Goal: Communication & Community: Answer question/provide support

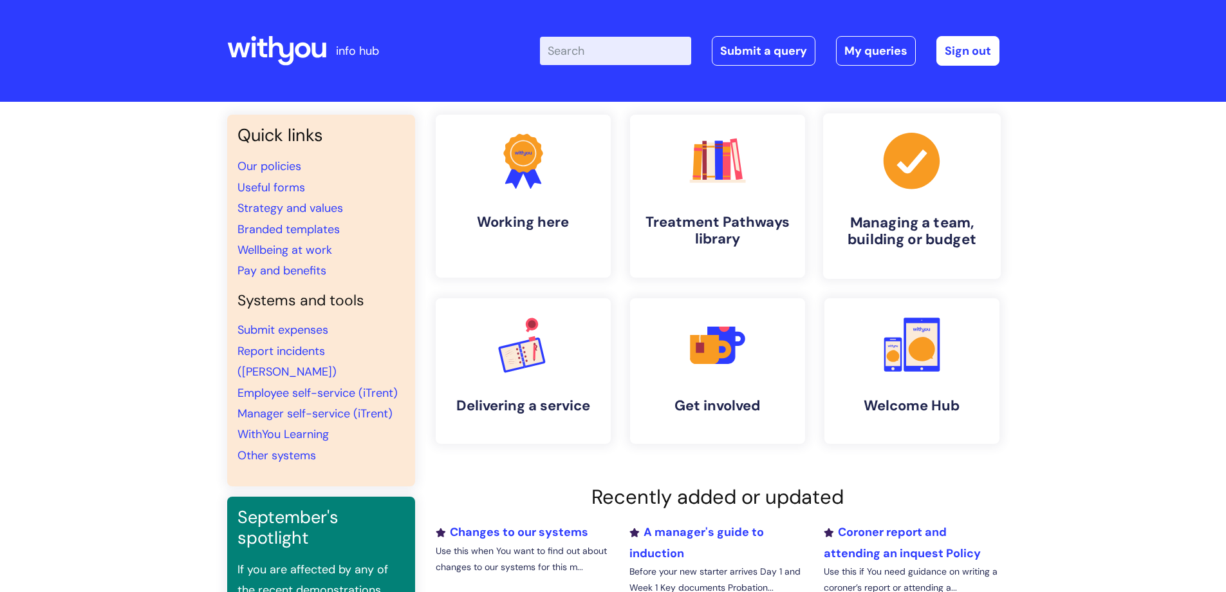
click at [953, 223] on h4 "Managing a team, building or budget" at bounding box center [912, 231] width 157 height 35
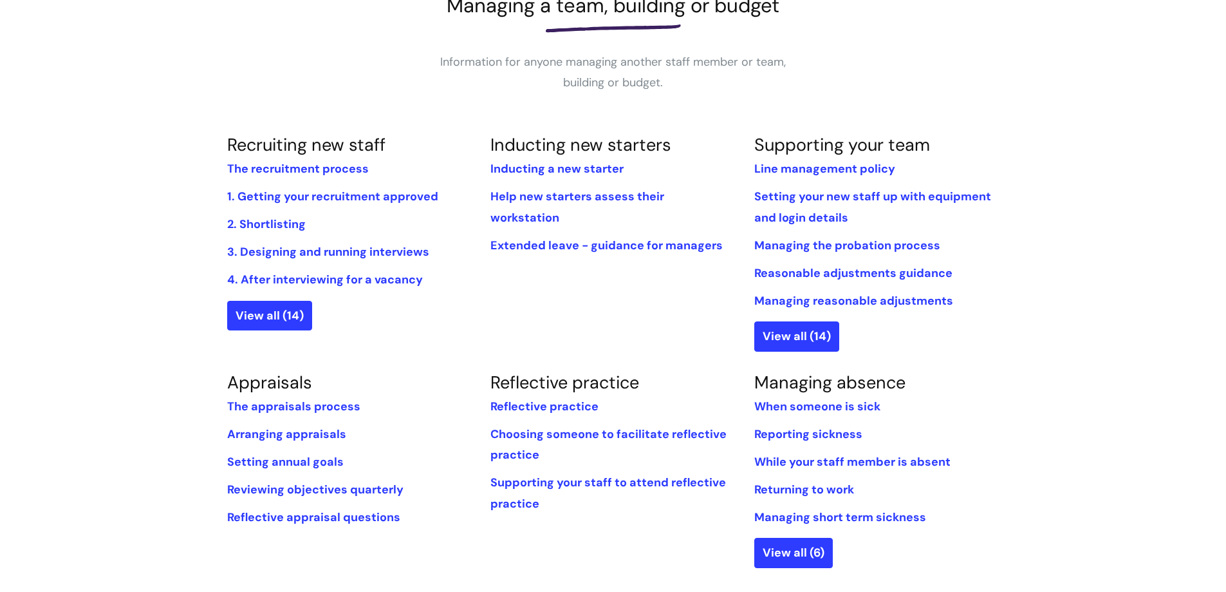
scroll to position [209, 0]
click at [808, 336] on link "View all (14)" at bounding box center [796, 336] width 85 height 30
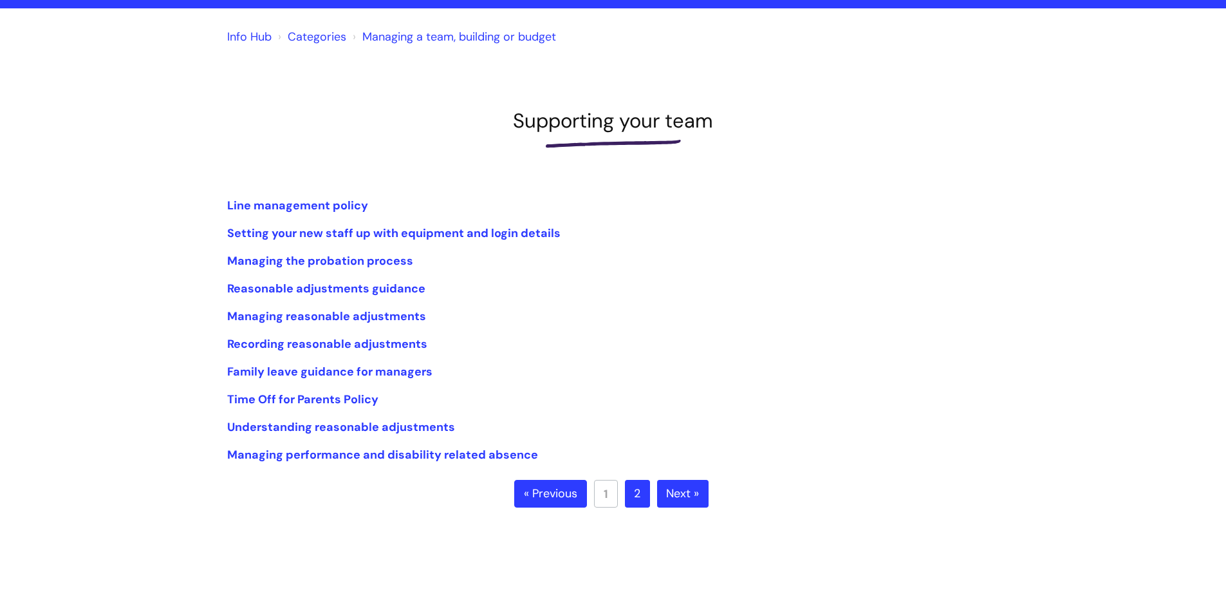
scroll to position [95, 0]
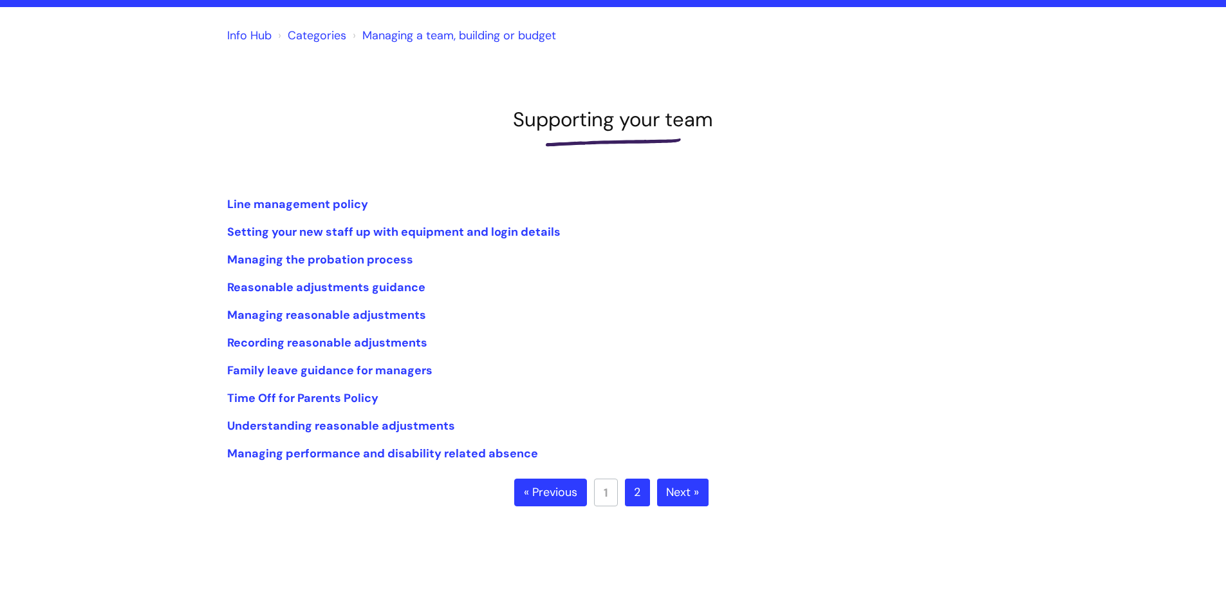
click at [633, 490] on link "2" at bounding box center [637, 492] width 25 height 28
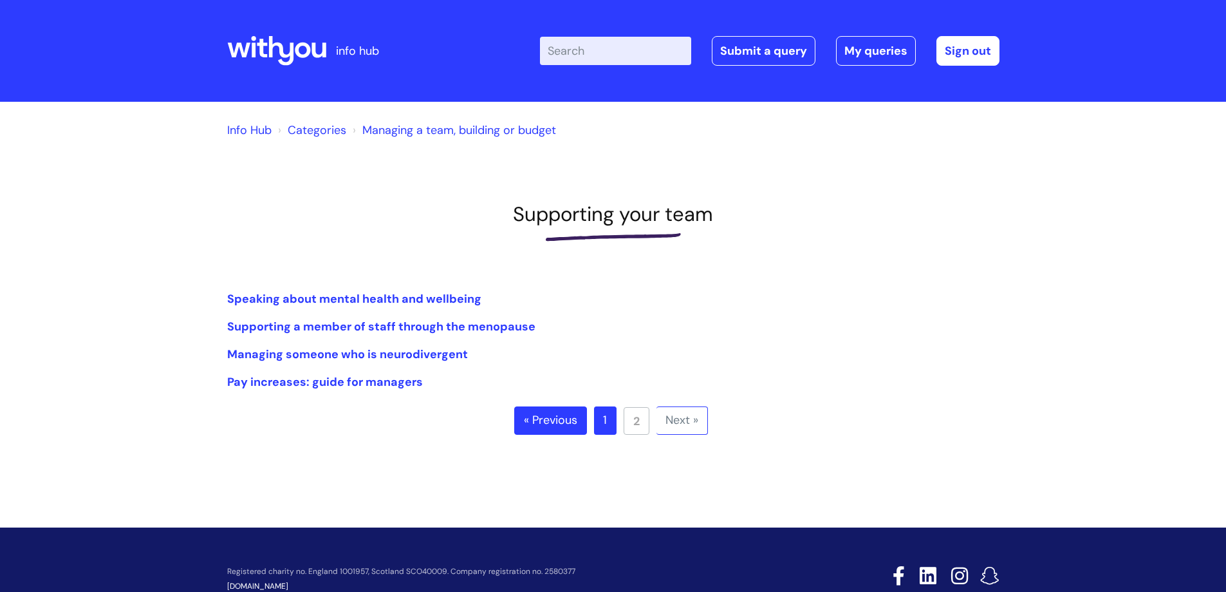
click at [335, 131] on link "Categories" at bounding box center [317, 129] width 59 height 15
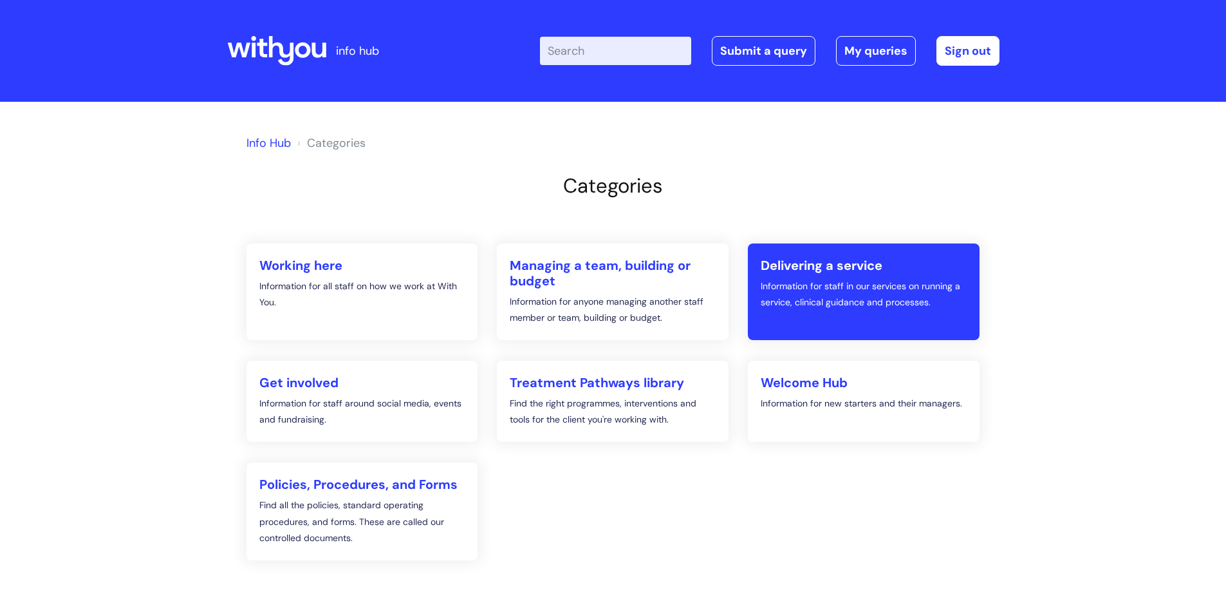
click at [835, 266] on h2 "Delivering a service" at bounding box center [864, 264] width 206 height 15
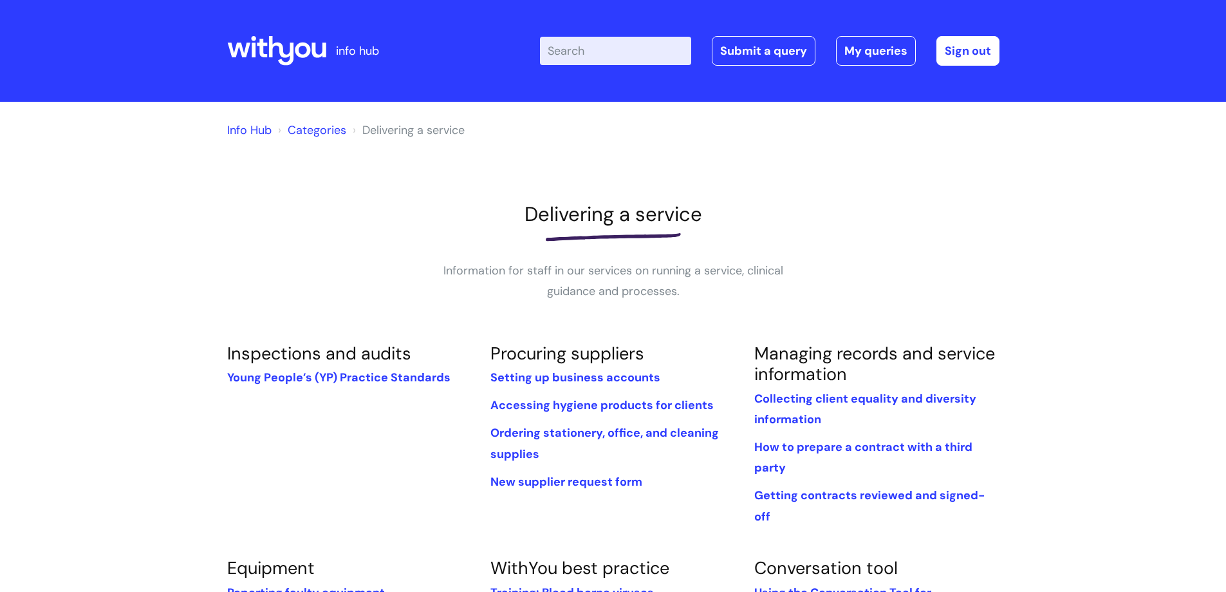
click at [599, 59] on input "Enter your search term here..." at bounding box center [615, 51] width 151 height 28
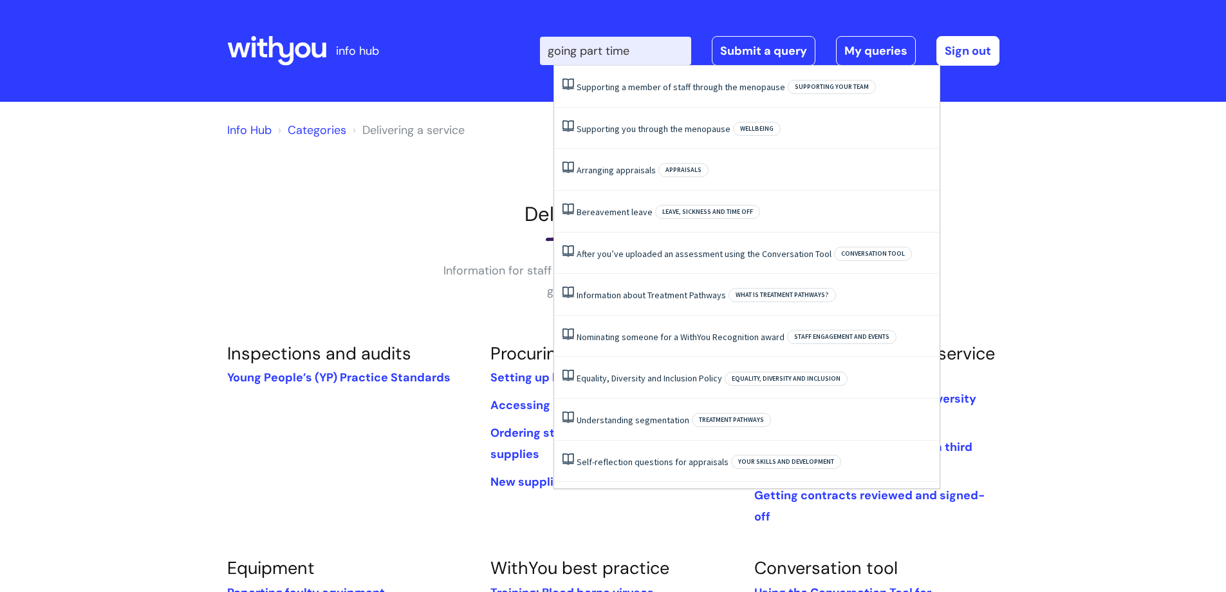
type input "going part time"
click button "Search" at bounding box center [0, 0] width 0 height 0
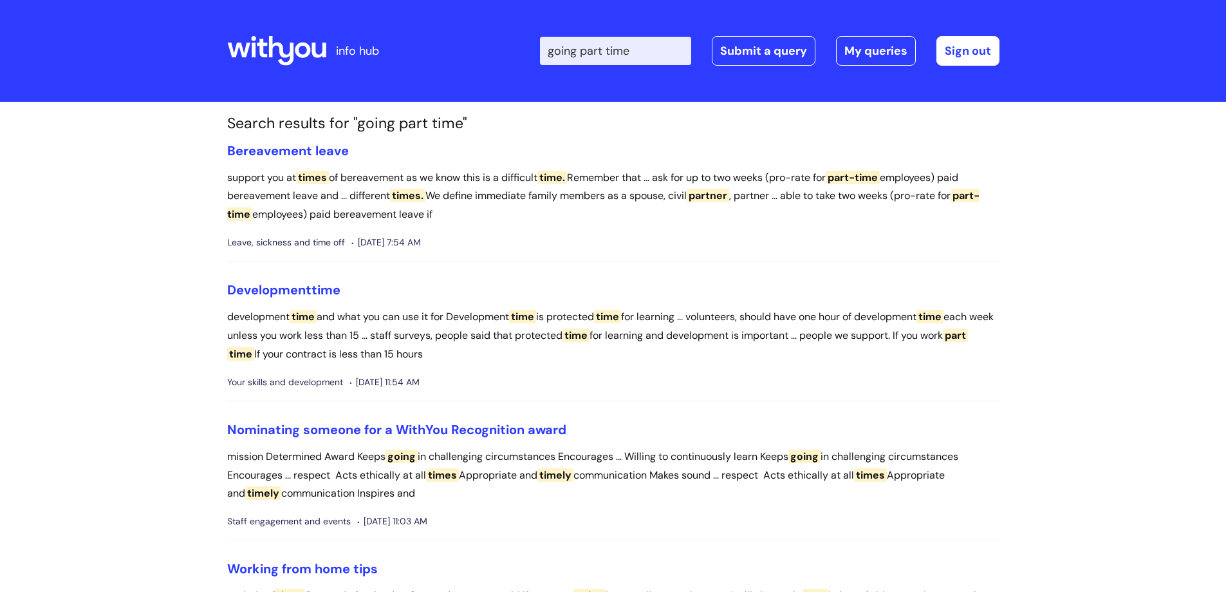
click at [292, 48] on icon at bounding box center [280, 51] width 25 height 30
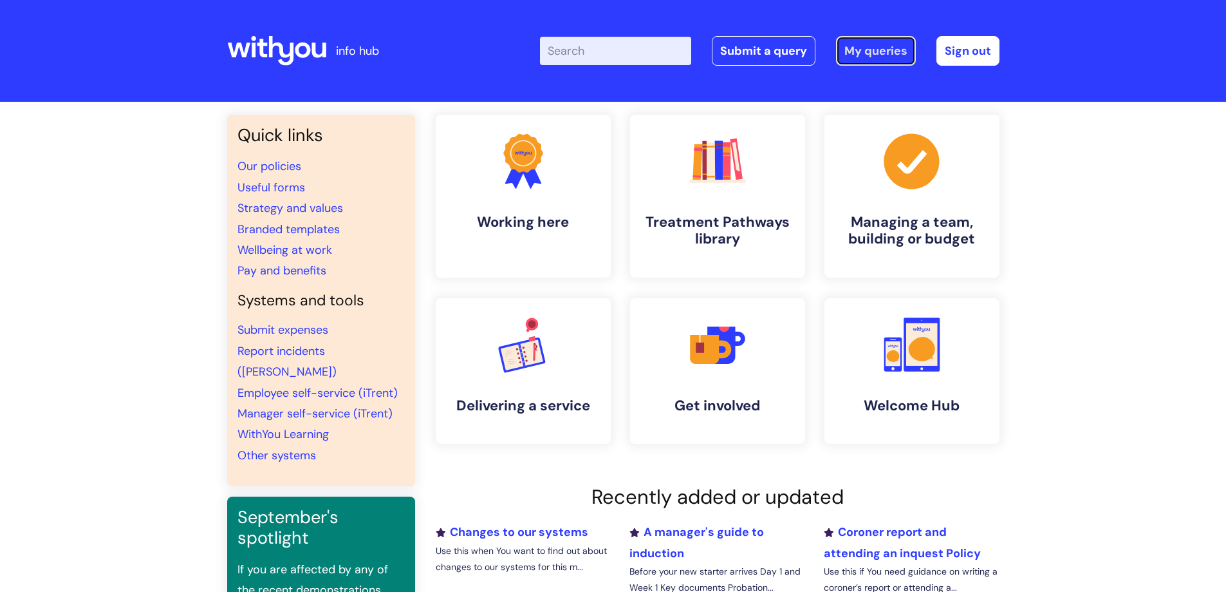
click at [875, 45] on link "My queries" at bounding box center [876, 51] width 80 height 30
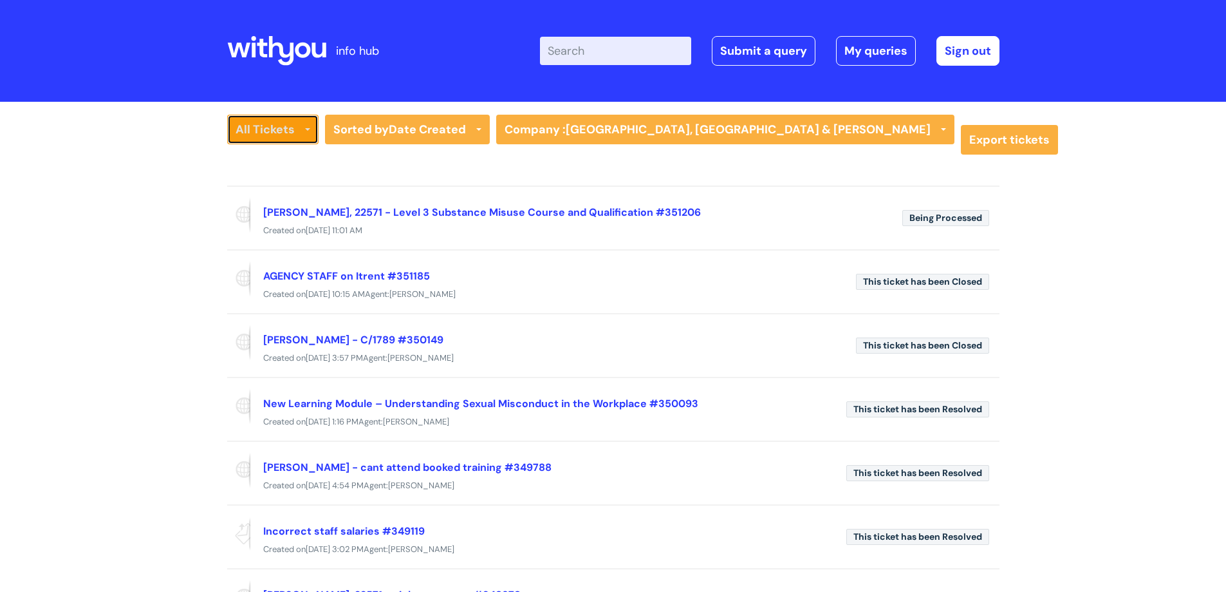
click at [300, 133] on link "All Tickets" at bounding box center [272, 130] width 91 height 30
click at [272, 155] on link "All Tickets" at bounding box center [282, 156] width 111 height 18
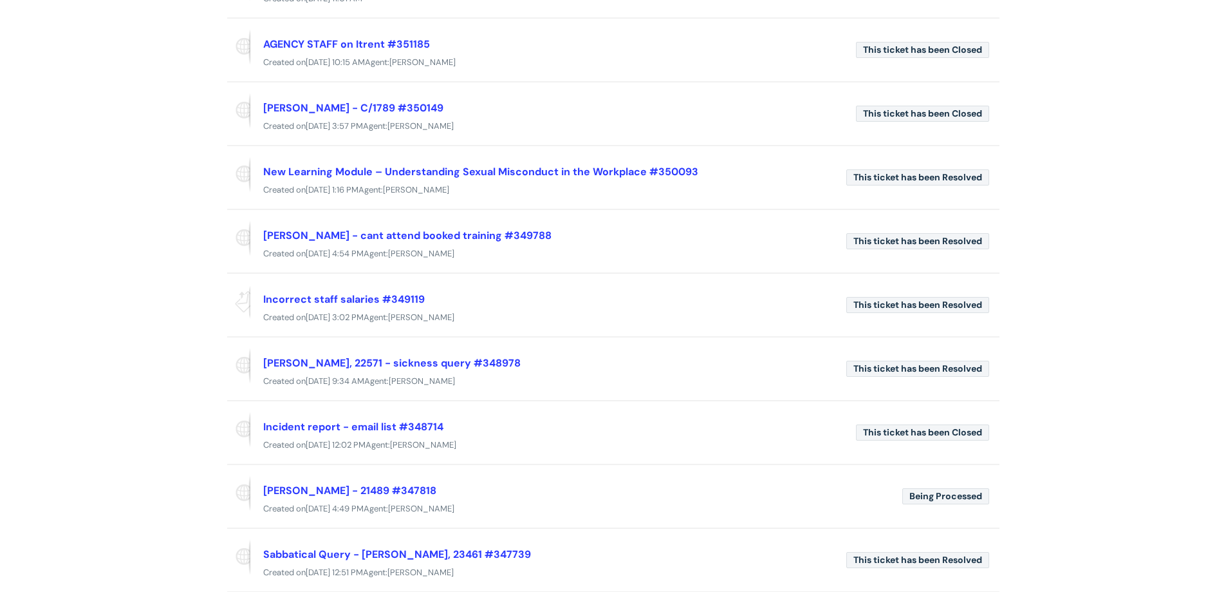
scroll to position [303, 0]
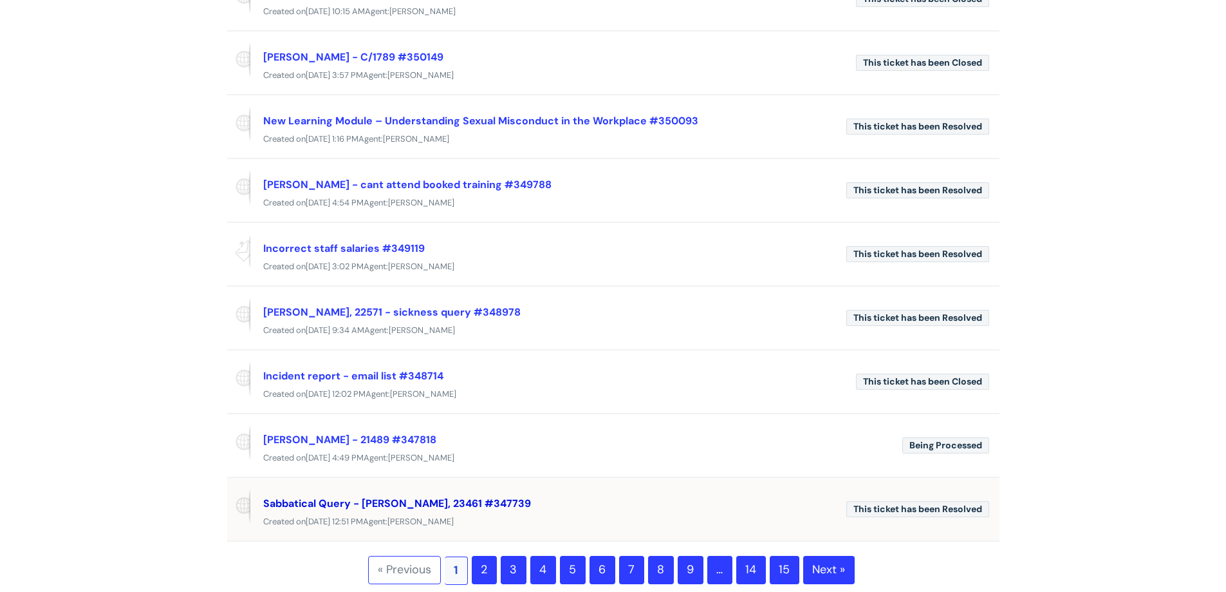
click at [352, 499] on link "Sabbatical Query - Kelly Mason, 23461 #347739" at bounding box center [397, 503] width 268 height 14
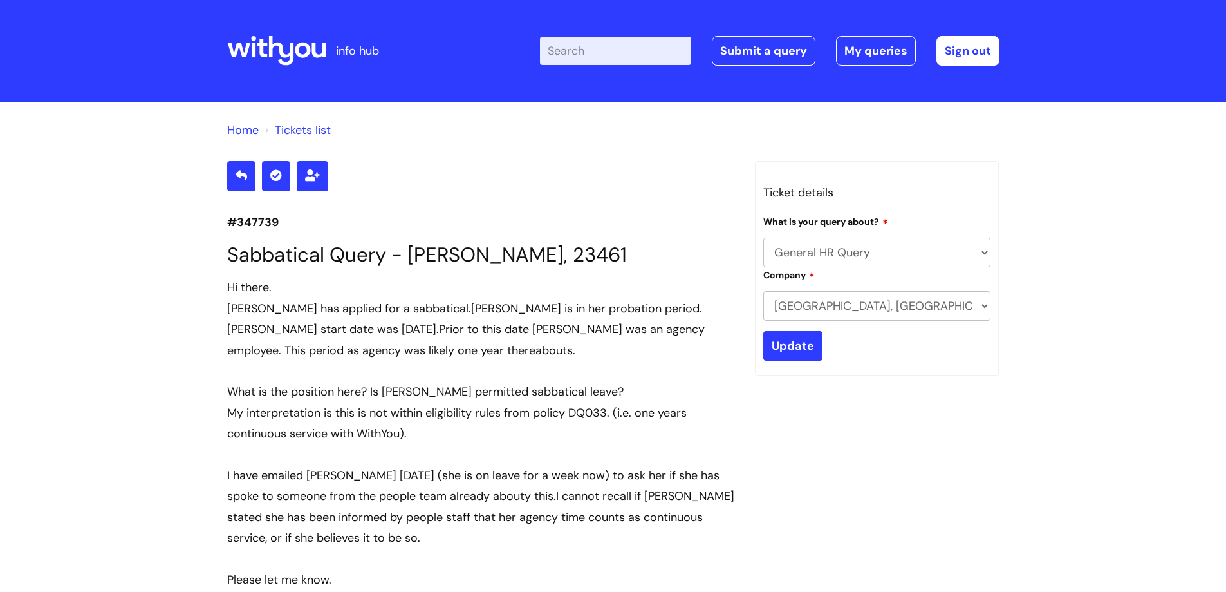
select select "General HR Query"
click at [890, 44] on link "My queries" at bounding box center [876, 51] width 80 height 30
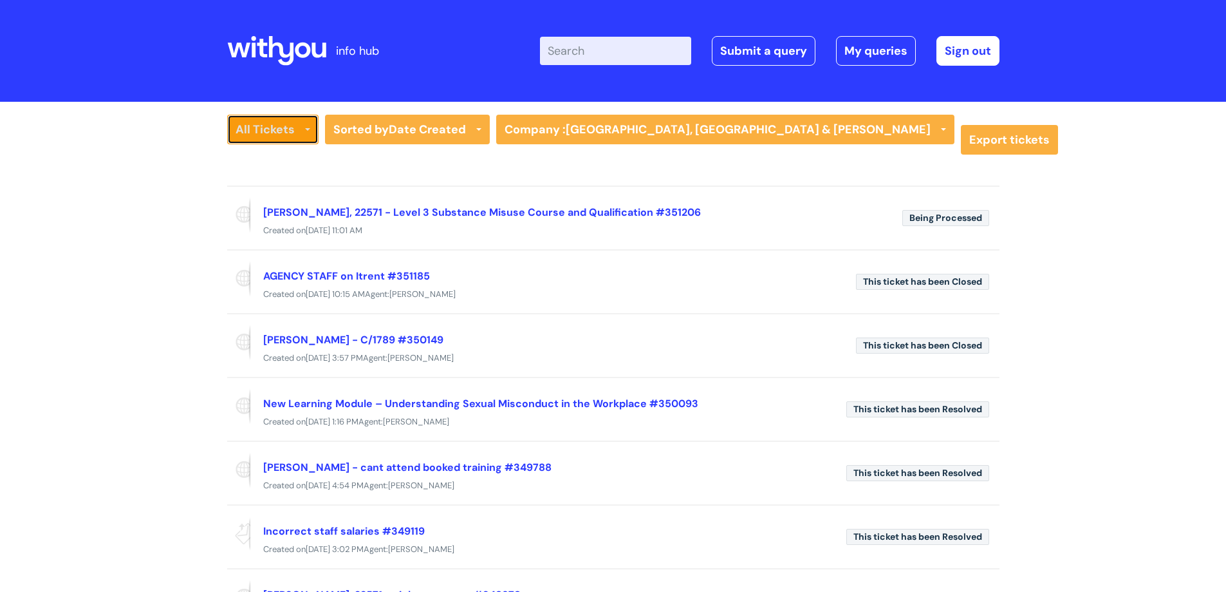
click at [265, 124] on link "All Tickets" at bounding box center [272, 130] width 91 height 30
click at [261, 154] on link "All Tickets" at bounding box center [282, 156] width 111 height 18
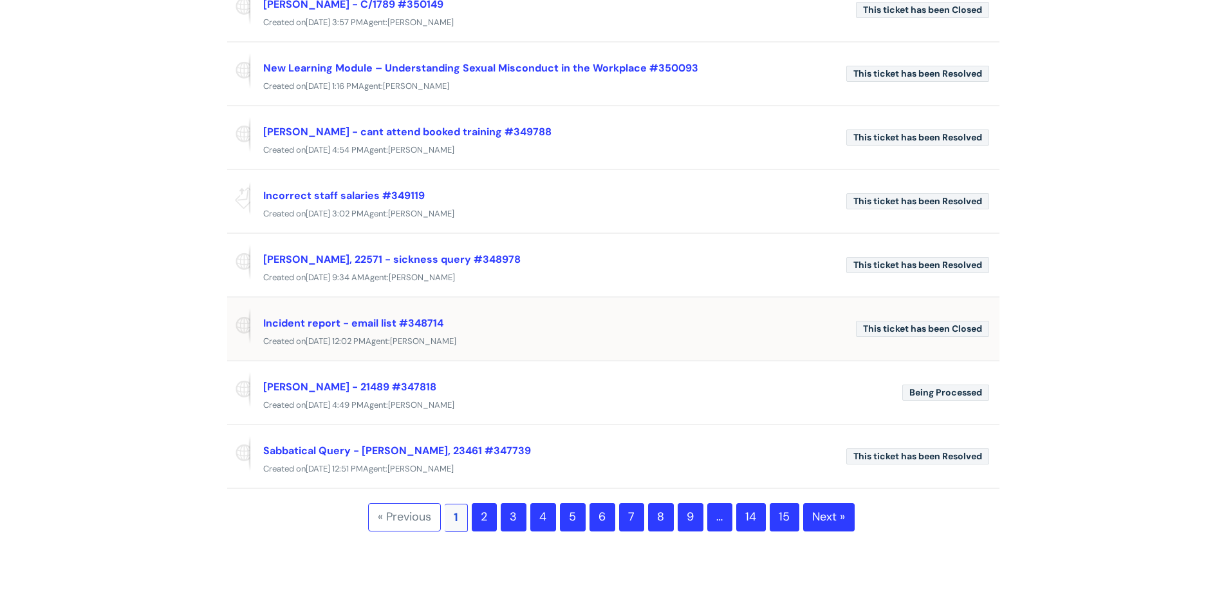
scroll to position [357, 0]
click at [391, 386] on link "Emma Hurren - 21489 #347818" at bounding box center [349, 386] width 173 height 14
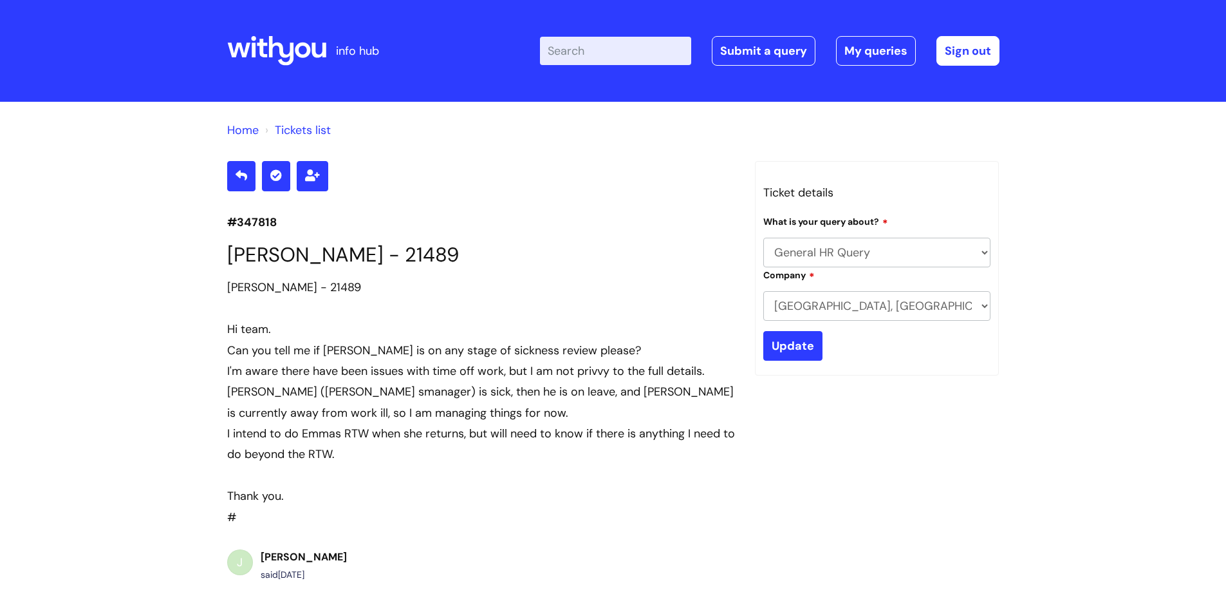
select select "General HR Query"
click at [632, 49] on input "Enter your search term here..." at bounding box center [615, 51] width 151 height 28
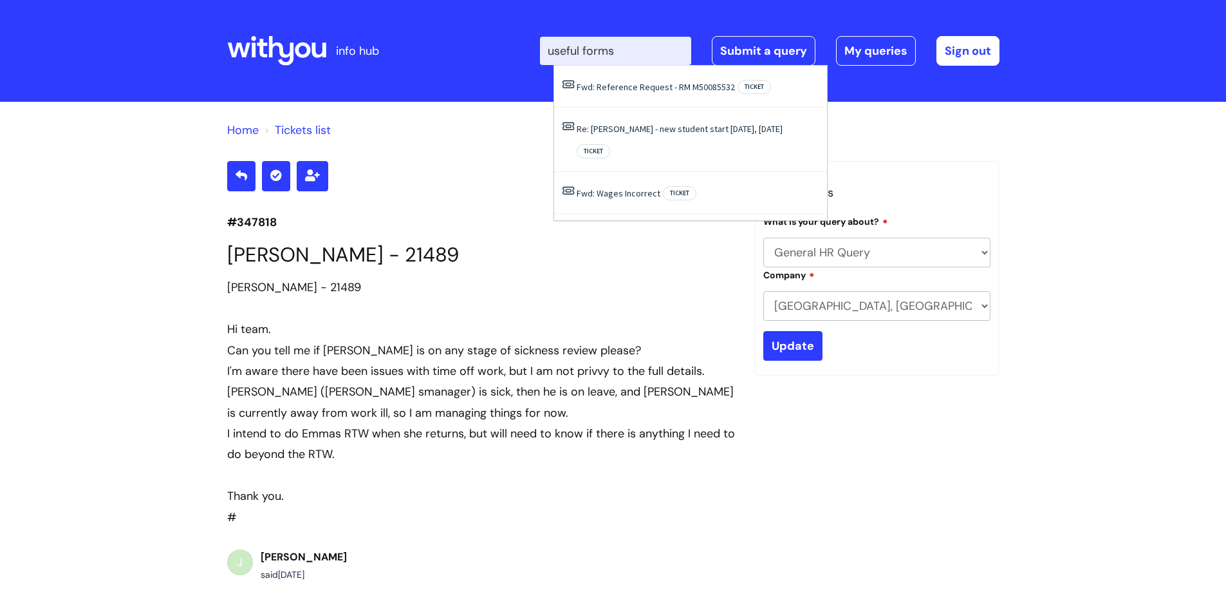
type input "useful forms"
click button "Search" at bounding box center [0, 0] width 0 height 0
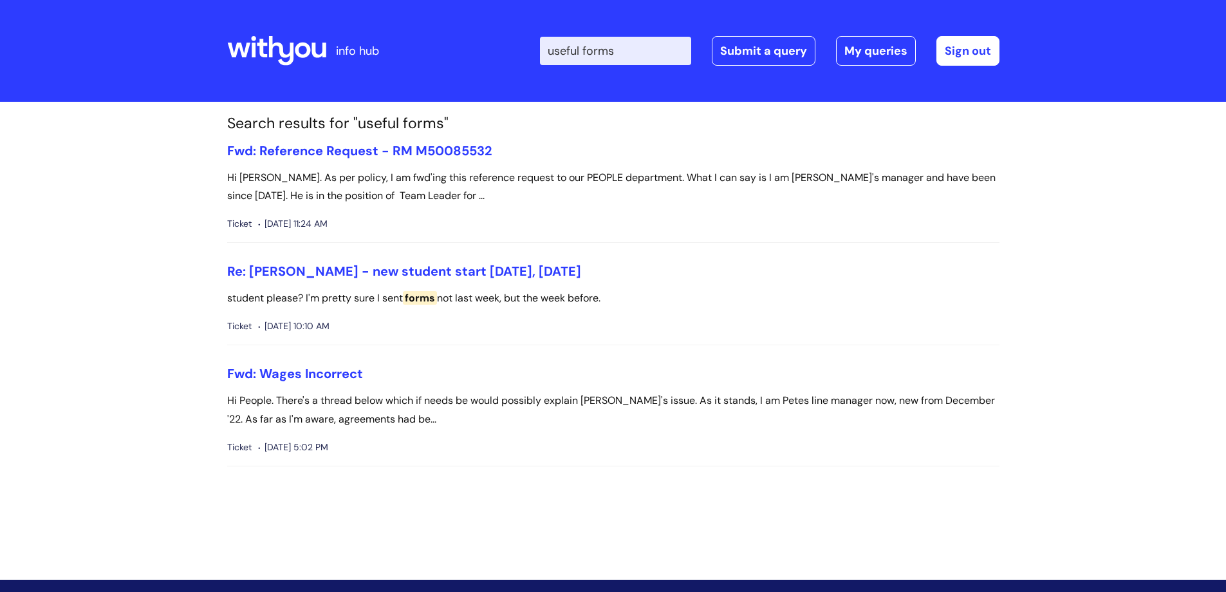
click at [293, 42] on icon at bounding box center [276, 50] width 99 height 31
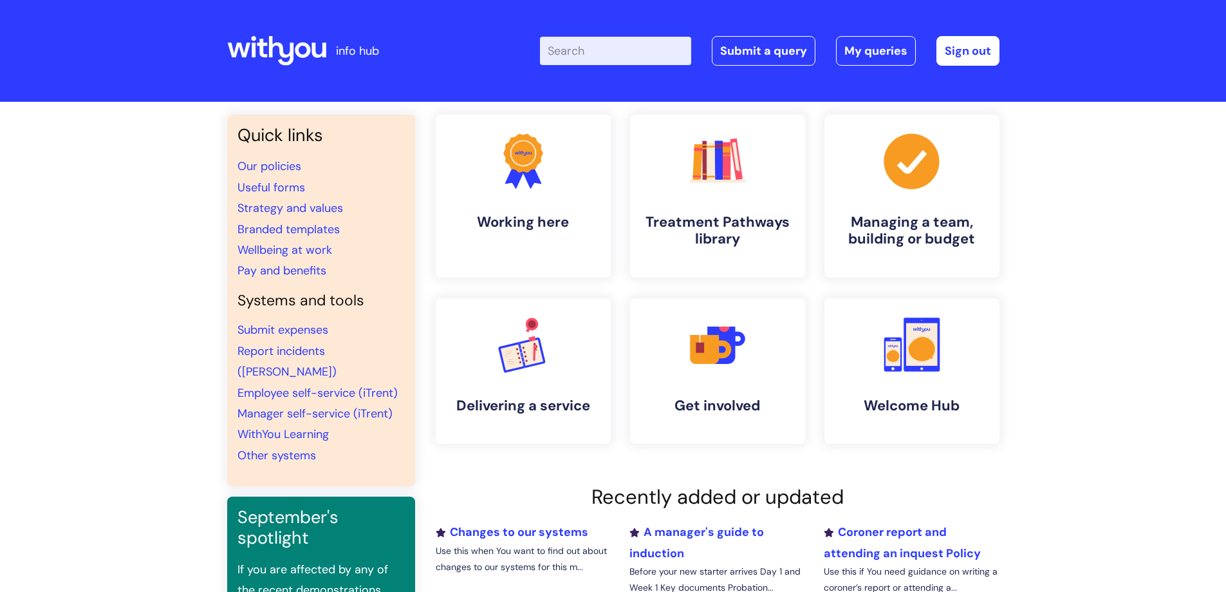
click at [584, 48] on input "Enter your search term here..." at bounding box center [615, 51] width 151 height 28
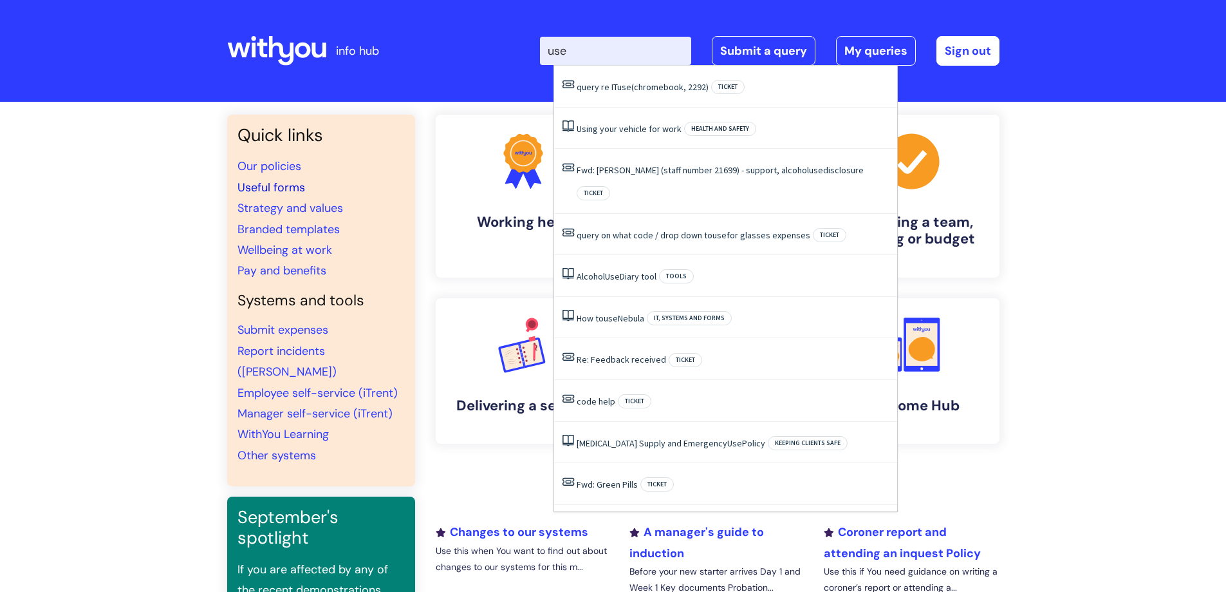
type input "use"
click at [273, 189] on link "Useful forms" at bounding box center [272, 187] width 68 height 15
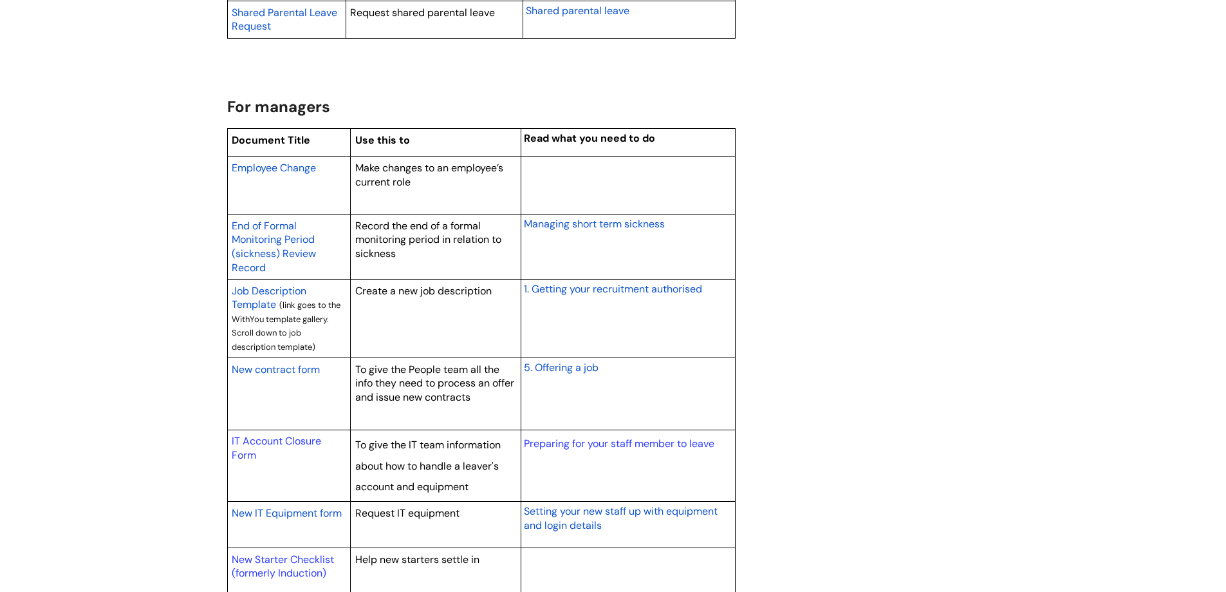
scroll to position [968, 0]
click at [300, 170] on span "Employee Change" at bounding box center [274, 167] width 84 height 14
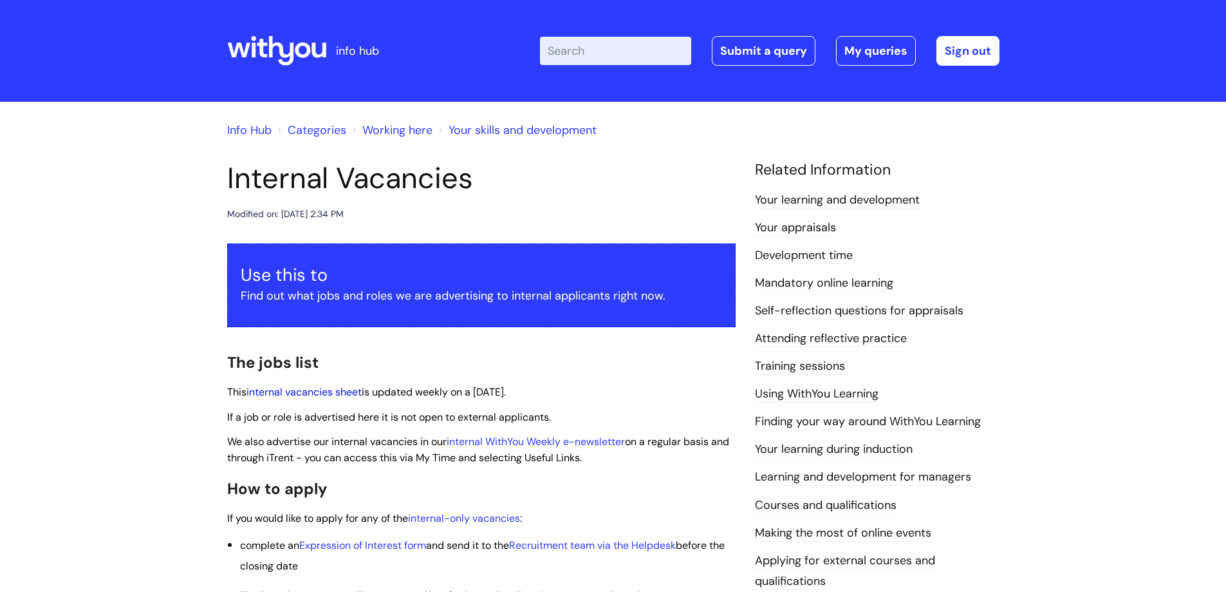
click at [329, 390] on link "internal vacancies sheet" at bounding box center [304, 392] width 115 height 14
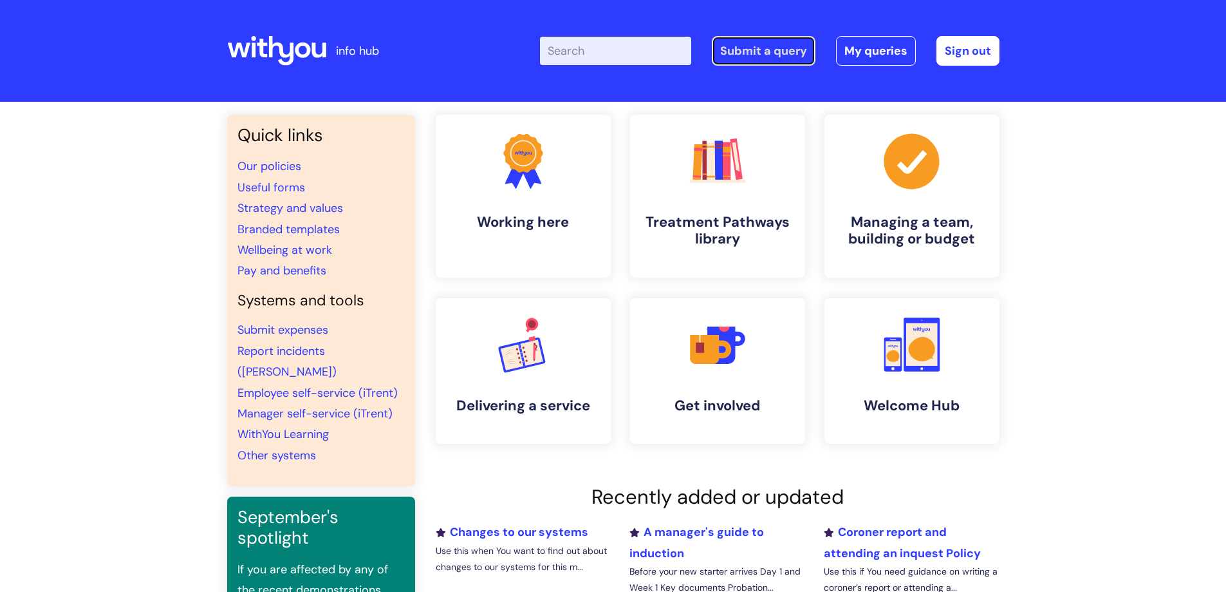
click at [799, 50] on link "Submit a query" at bounding box center [764, 51] width 104 height 30
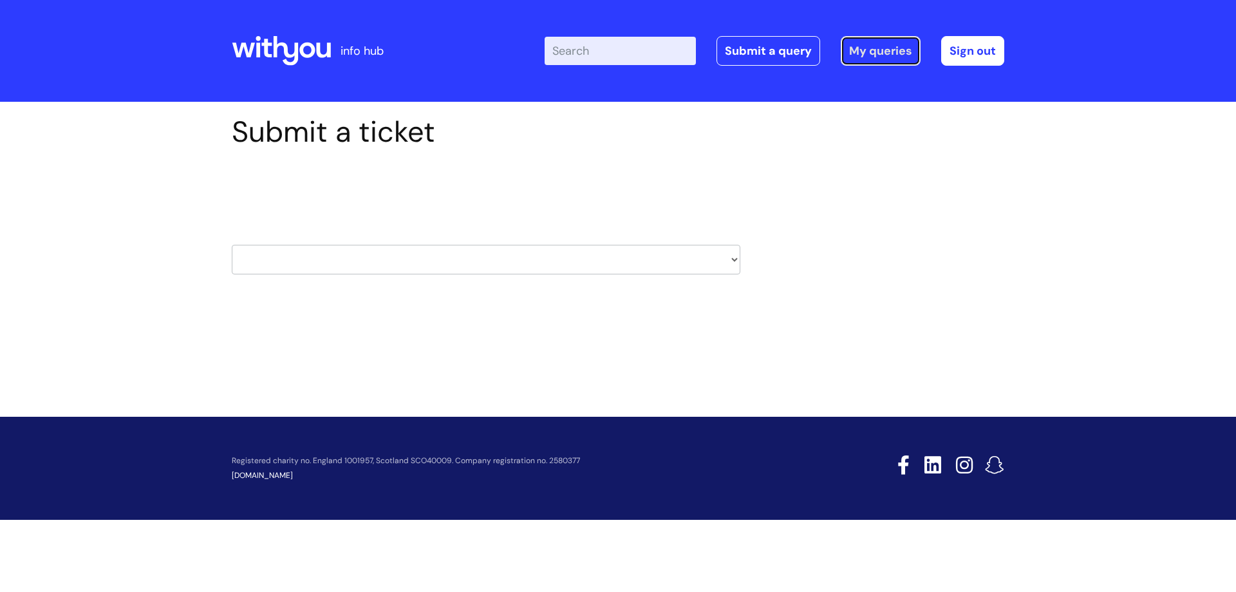
click at [890, 51] on link "My queries" at bounding box center [881, 51] width 80 height 30
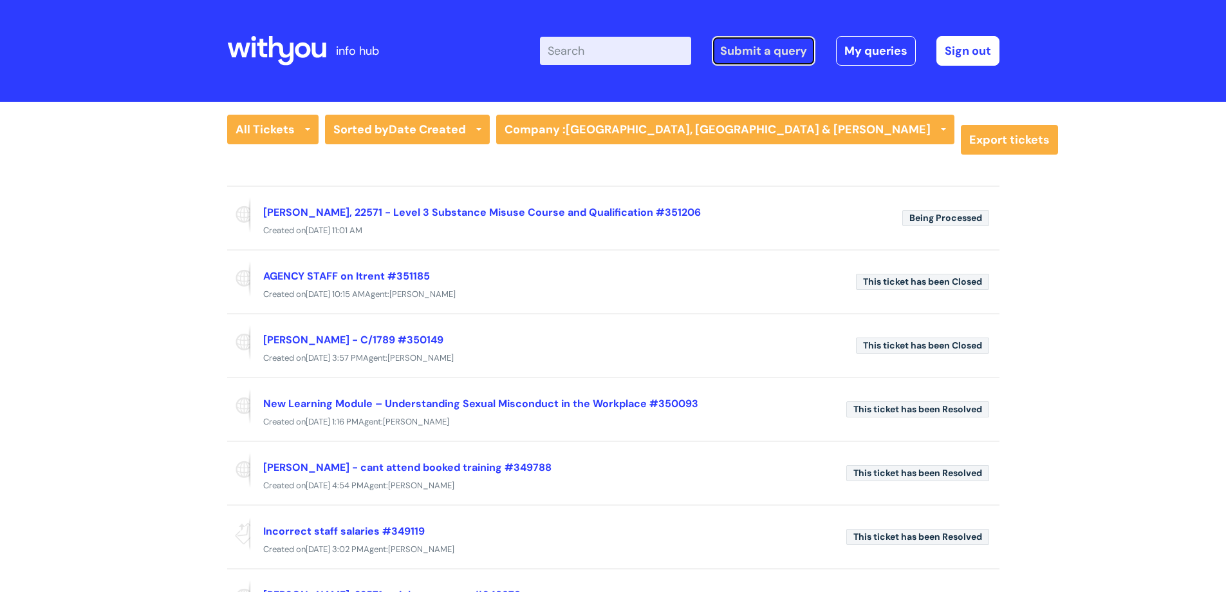
click at [778, 48] on link "Submit a query" at bounding box center [764, 51] width 104 height 30
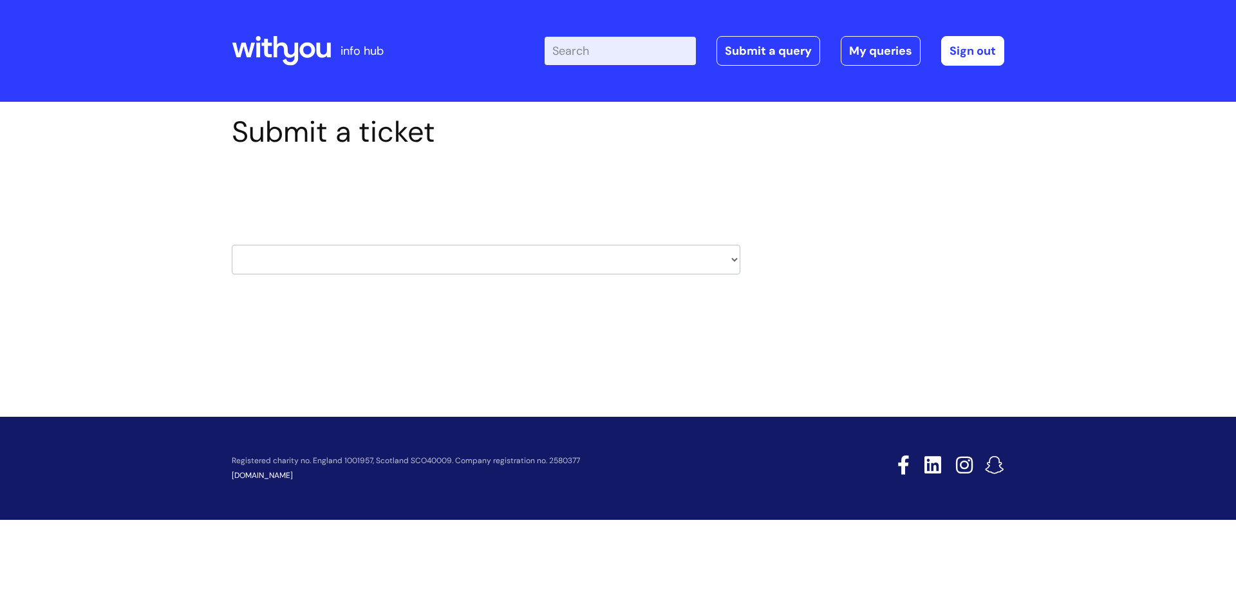
click at [499, 252] on select "HR / People IT and Support Clinical Drug Alerts Finance Accounts Data Support T…" at bounding box center [486, 260] width 508 height 30
select select "hr_/_people"
click at [232, 245] on select "HR / People IT and Support Clinical Drug Alerts Finance Accounts Data Support T…" at bounding box center [486, 260] width 508 height 30
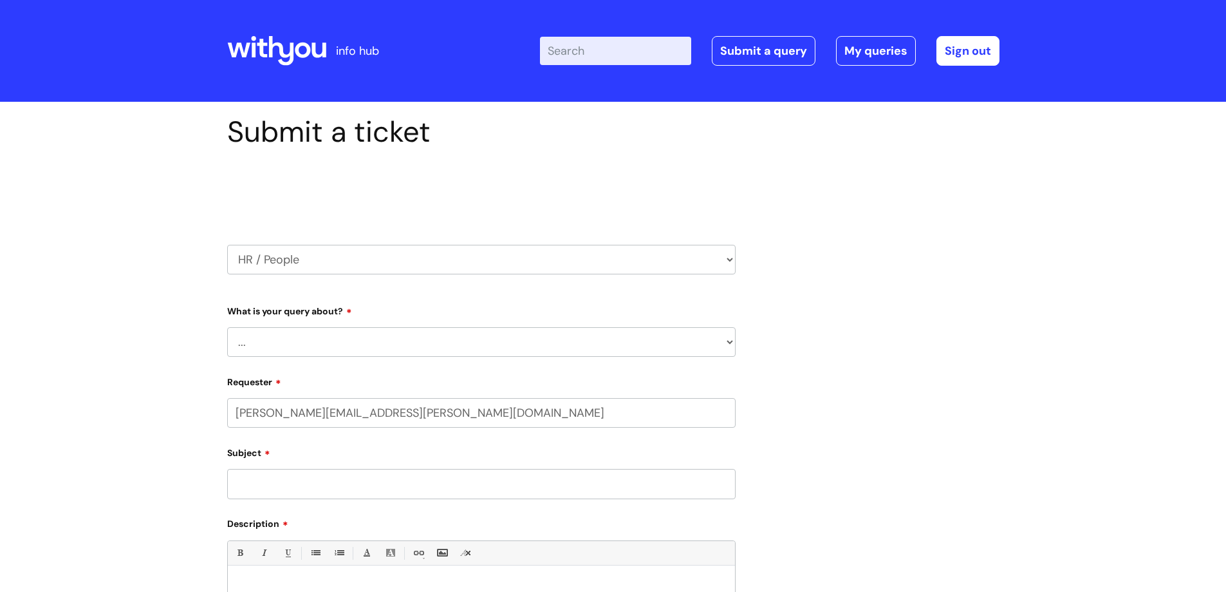
select select "80004286572"
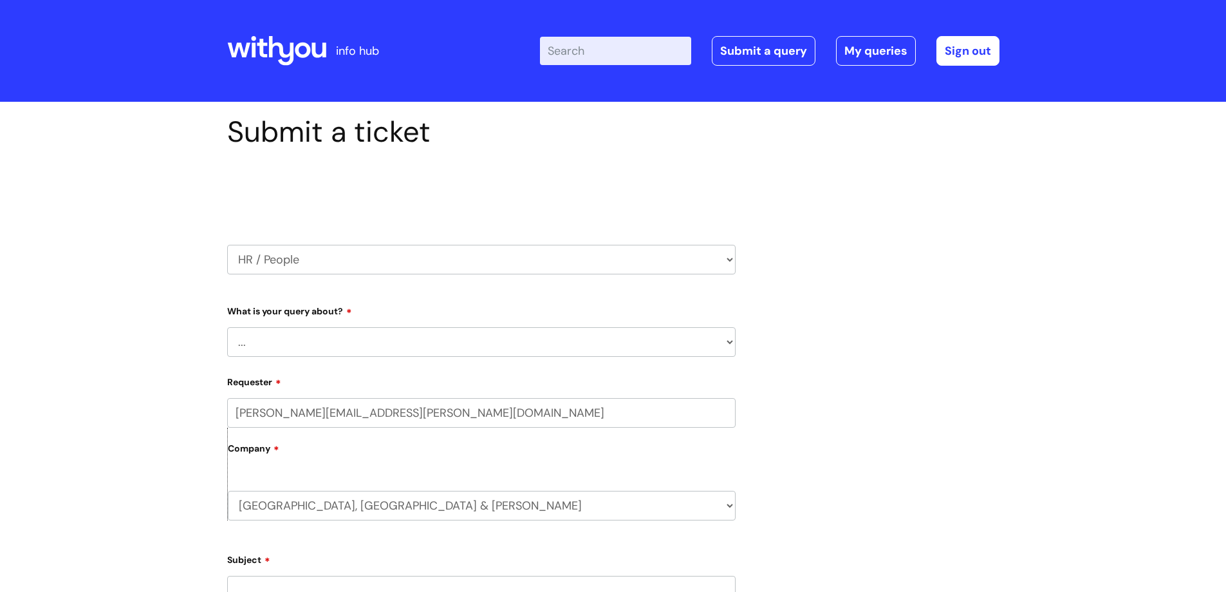
click at [365, 335] on select "... Absence Query Holiday Query Employee change request General HR Query iTrent…" at bounding box center [481, 342] width 508 height 30
select select "Employee change request"
click at [227, 327] on select "... Absence Query Holiday Query Employee change request General HR Query iTrent…" at bounding box center [481, 342] width 508 height 30
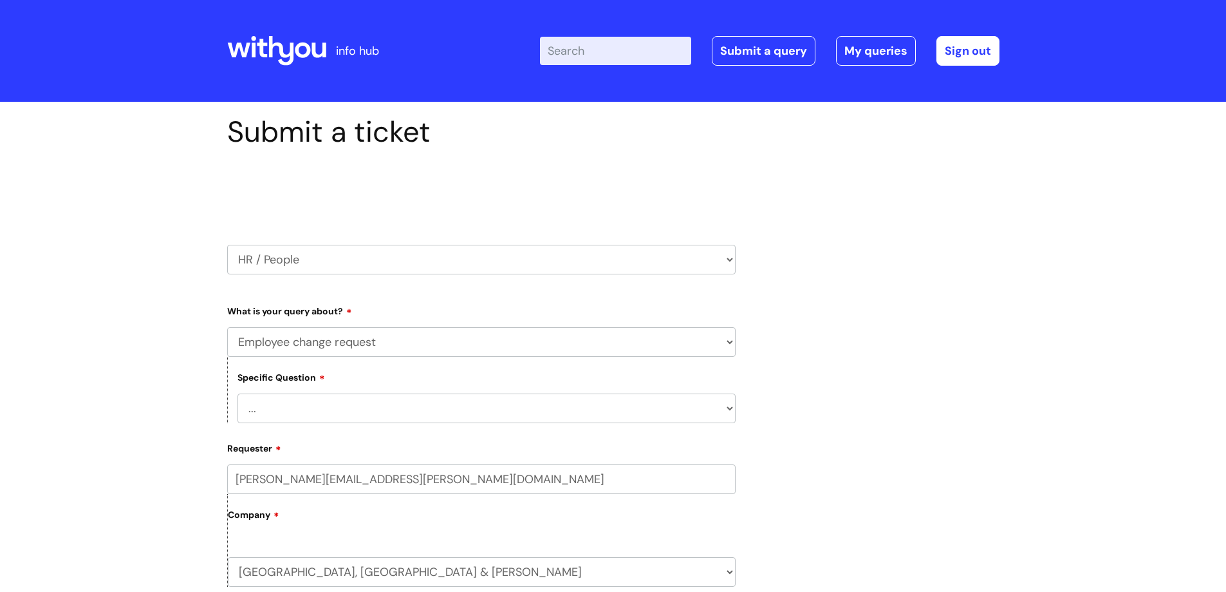
click at [331, 407] on select "... General employee change query Chasing update on employee change form progre…" at bounding box center [487, 408] width 498 height 30
select select "General employee change query"
click at [238, 393] on select "... General employee change query Chasing update on employee change form progre…" at bounding box center [487, 408] width 498 height 30
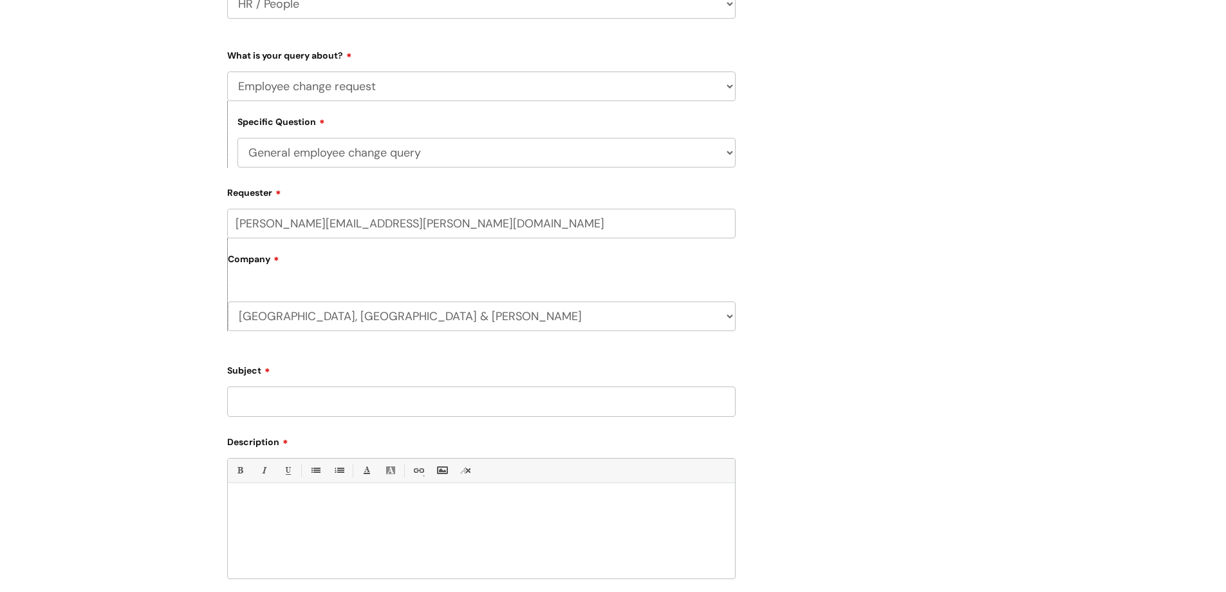
scroll to position [256, 0]
click at [292, 399] on input "Subject" at bounding box center [481, 401] width 508 height 30
click at [421, 403] on input "EMMA HURREN, 21489" at bounding box center [481, 401] width 508 height 30
type input "[PERSON_NAME], 21489 - requesting part time hours"
click at [384, 495] on div at bounding box center [481, 533] width 507 height 89
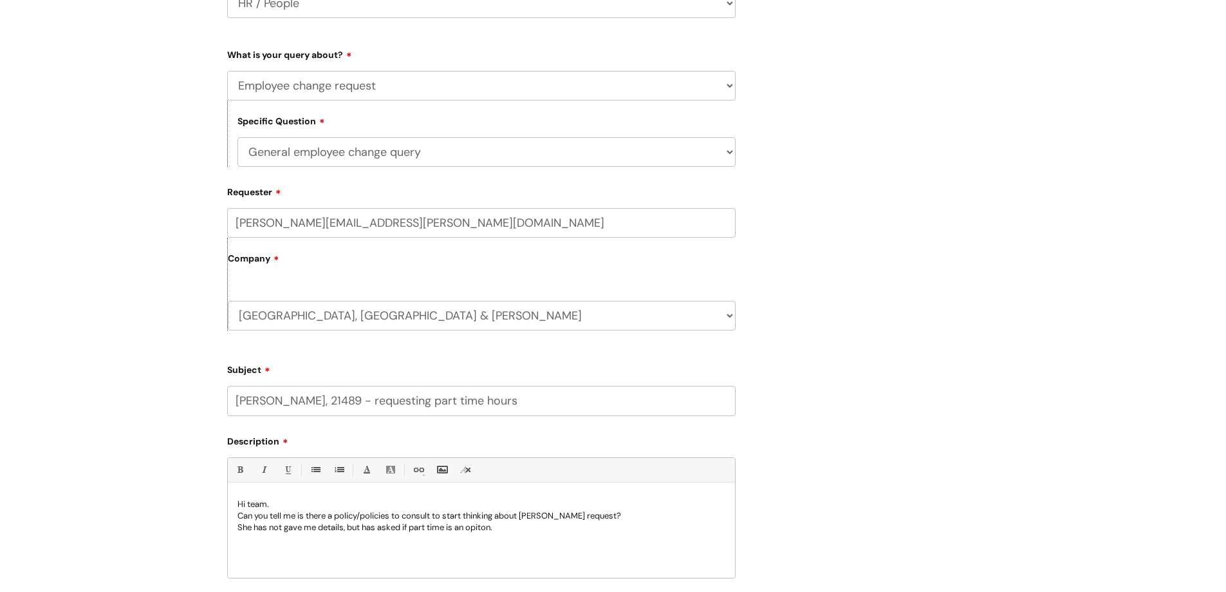
click at [487, 530] on p "She has not gave me details, but has asked if part time is an opiton." at bounding box center [482, 527] width 488 height 12
click at [344, 530] on p "She has not gave me details, but has asked if part time is an option." at bounding box center [482, 527] width 488 height 12
click at [622, 522] on p "She has not gave me details of what part time looks like yet, but has asked if …" at bounding box center [482, 527] width 488 height 12
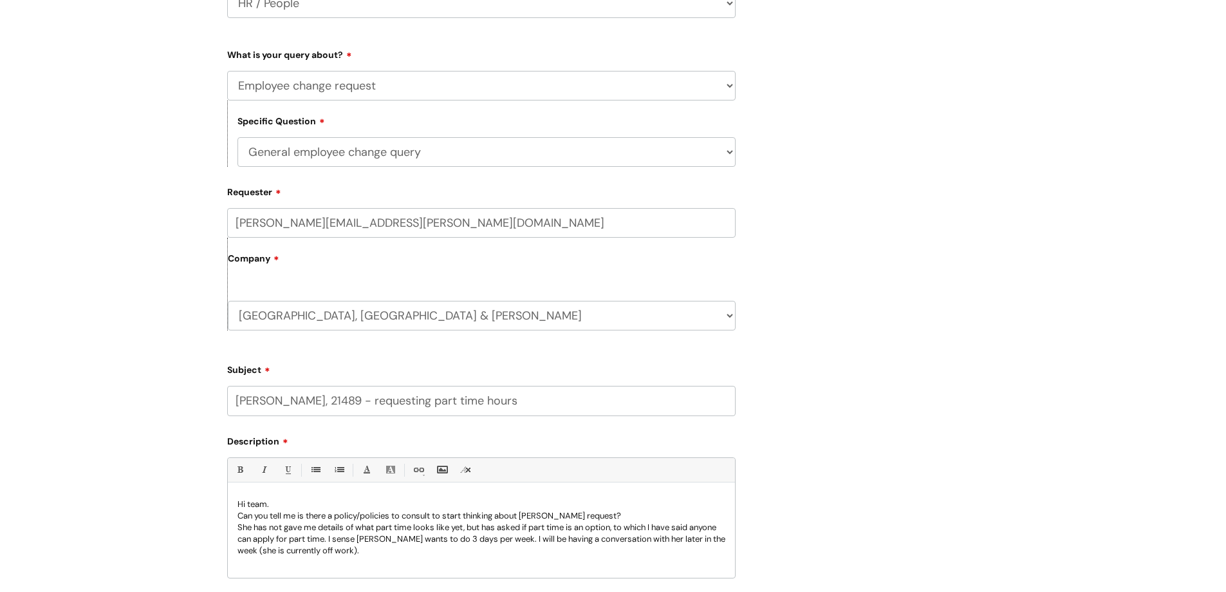
scroll to position [2, 0]
click at [283, 501] on p "Hi team." at bounding box center [482, 502] width 488 height 12
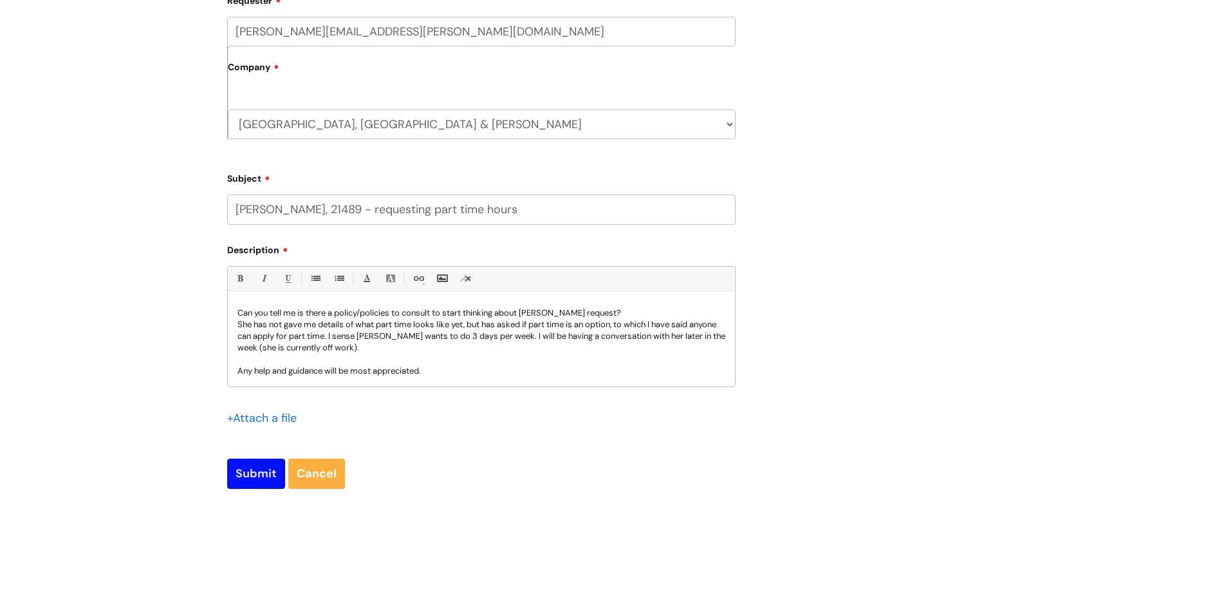
scroll to position [448, 0]
click at [263, 472] on input "Submit" at bounding box center [256, 473] width 58 height 30
type input "Please Wait..."
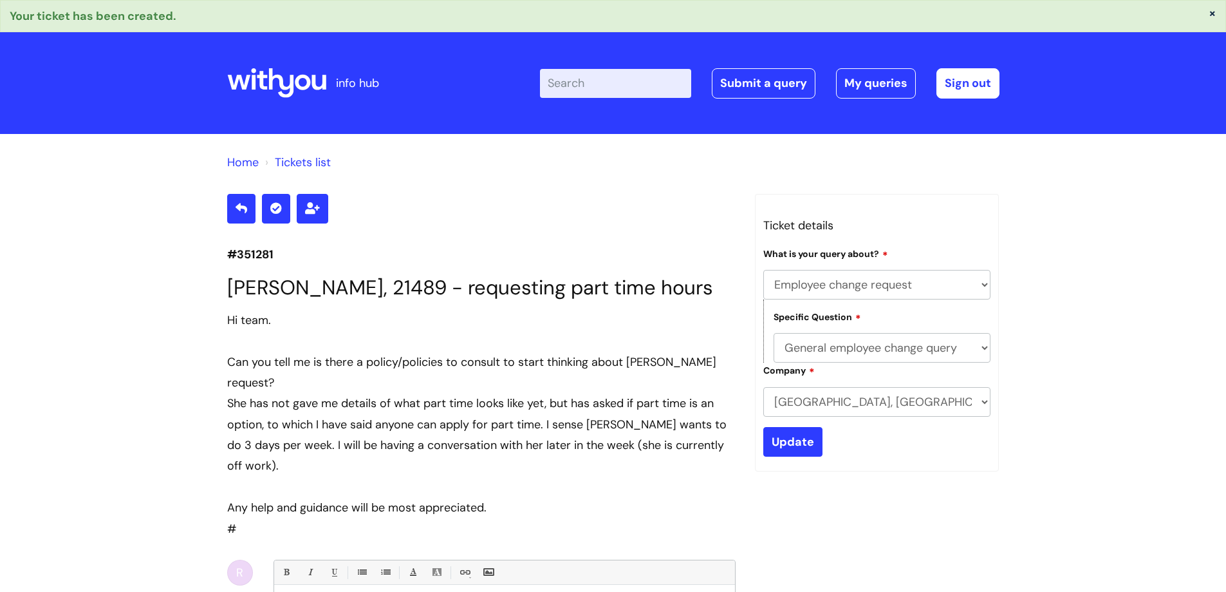
select select "Employee change request"
select select "General employee change query"
click at [862, 86] on link "My queries" at bounding box center [876, 83] width 80 height 30
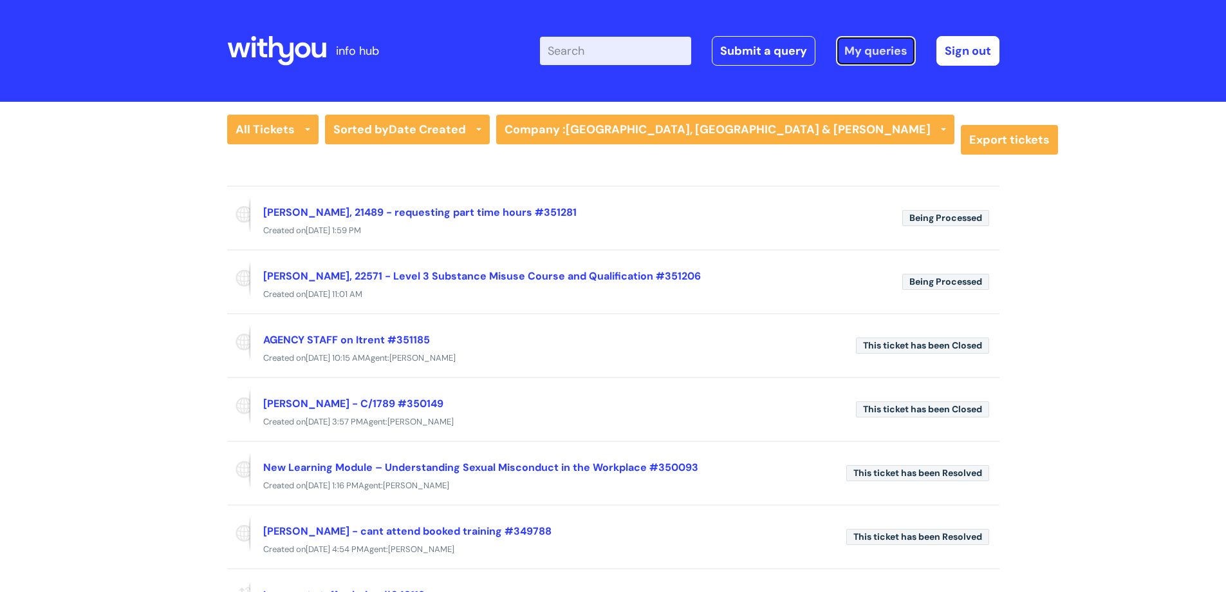
click at [873, 53] on link "My queries" at bounding box center [876, 51] width 80 height 30
click at [287, 138] on link "All Tickets" at bounding box center [272, 130] width 91 height 30
click at [283, 154] on link "All Tickets" at bounding box center [282, 156] width 111 height 18
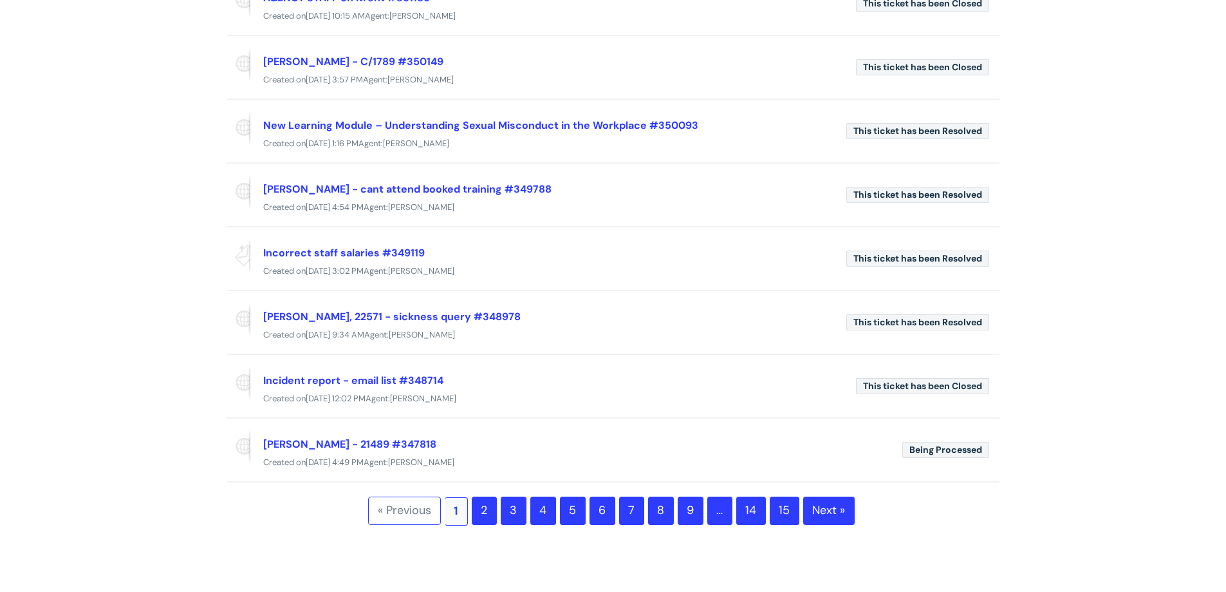
scroll to position [363, 0]
click at [489, 508] on link "2" at bounding box center [484, 510] width 25 height 28
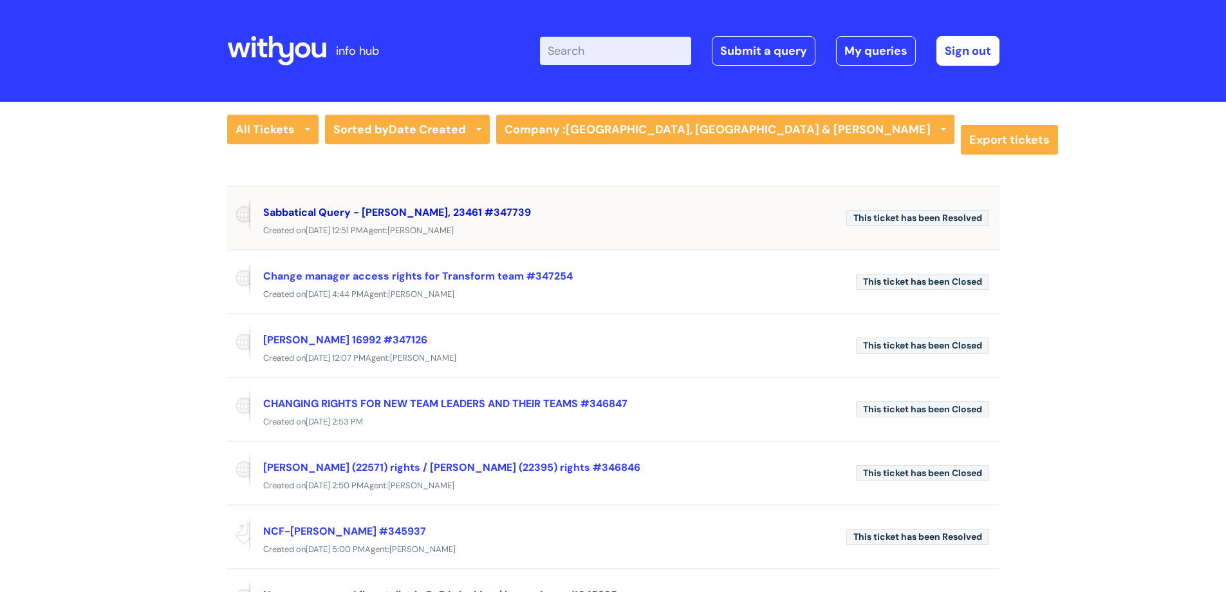
click at [443, 210] on link "Sabbatical Query - Kelly Mason, 23461 #347739" at bounding box center [397, 212] width 268 height 14
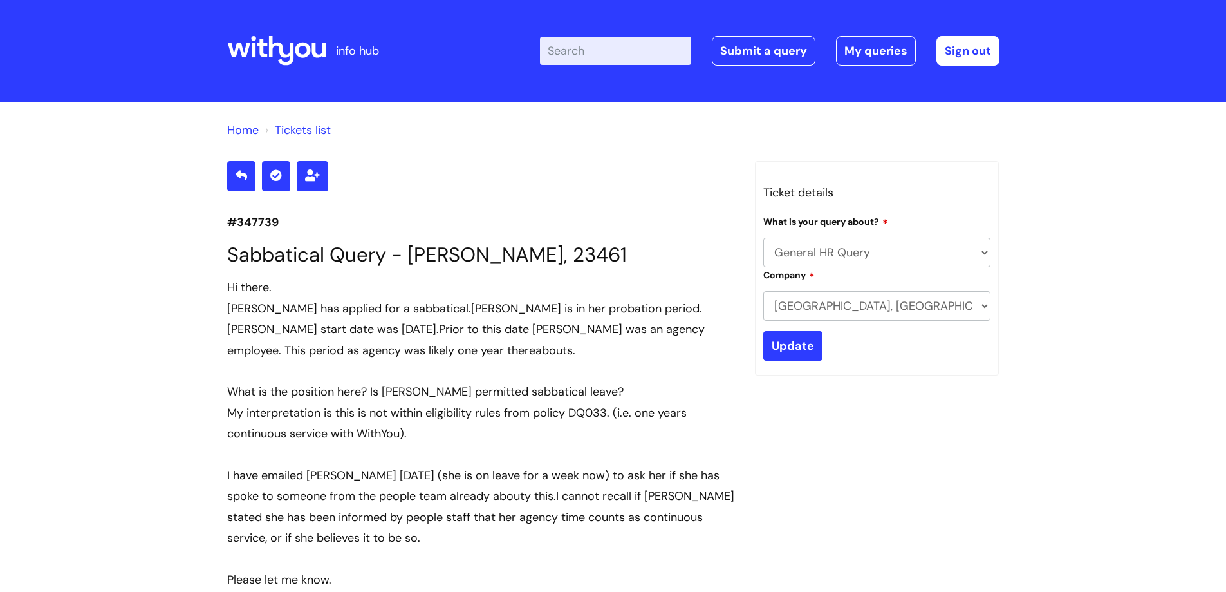
select select "General HR Query"
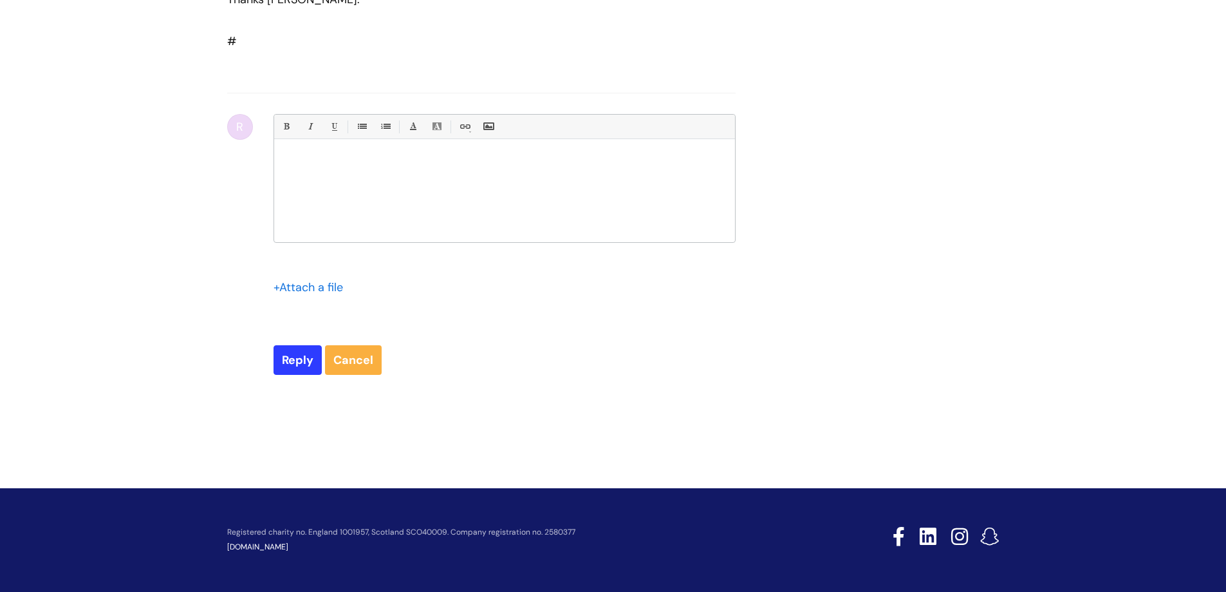
scroll to position [3162, 0]
drag, startPoint x: 0, startPoint y: 0, endPoint x: 348, endPoint y: 238, distance: 421.0
click at [348, 167] on p at bounding box center [505, 161] width 442 height 12
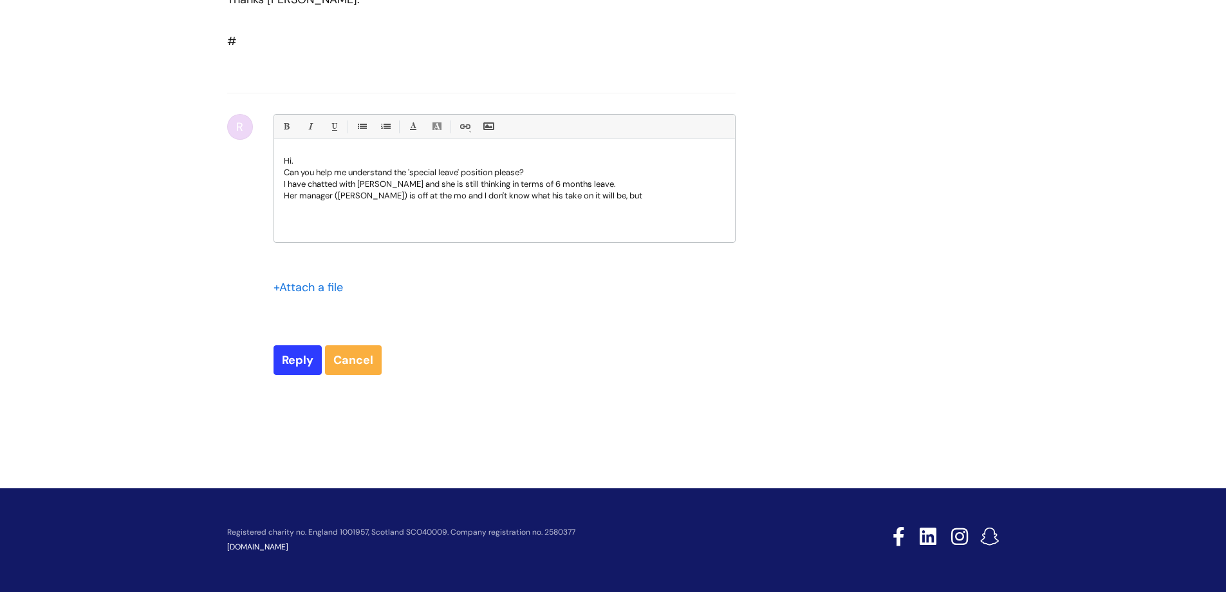
click at [416, 201] on p "Her manager ([PERSON_NAME]) is off at the mo and I don't know what his take on …" at bounding box center [505, 196] width 442 height 12
click at [658, 201] on p "Her manager ([PERSON_NAME]) is off work at the mo and I don't know what his tak…" at bounding box center [505, 196] width 442 height 12
click at [305, 375] on input "Reply" at bounding box center [298, 360] width 48 height 30
type input "Please Wait..."
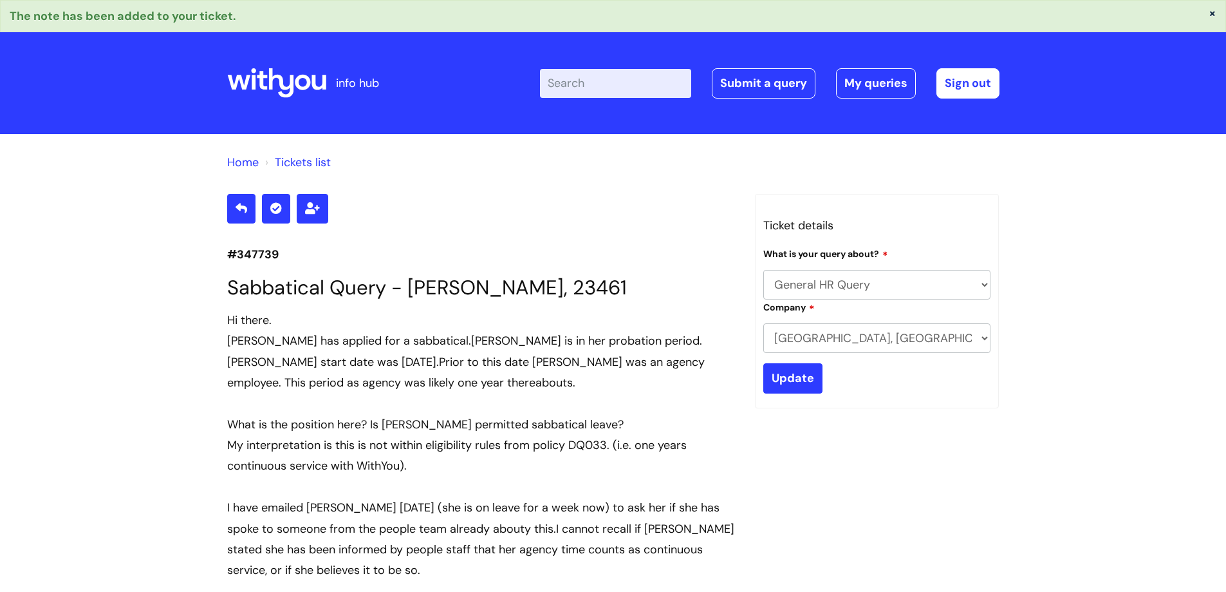
select select "General HR Query"
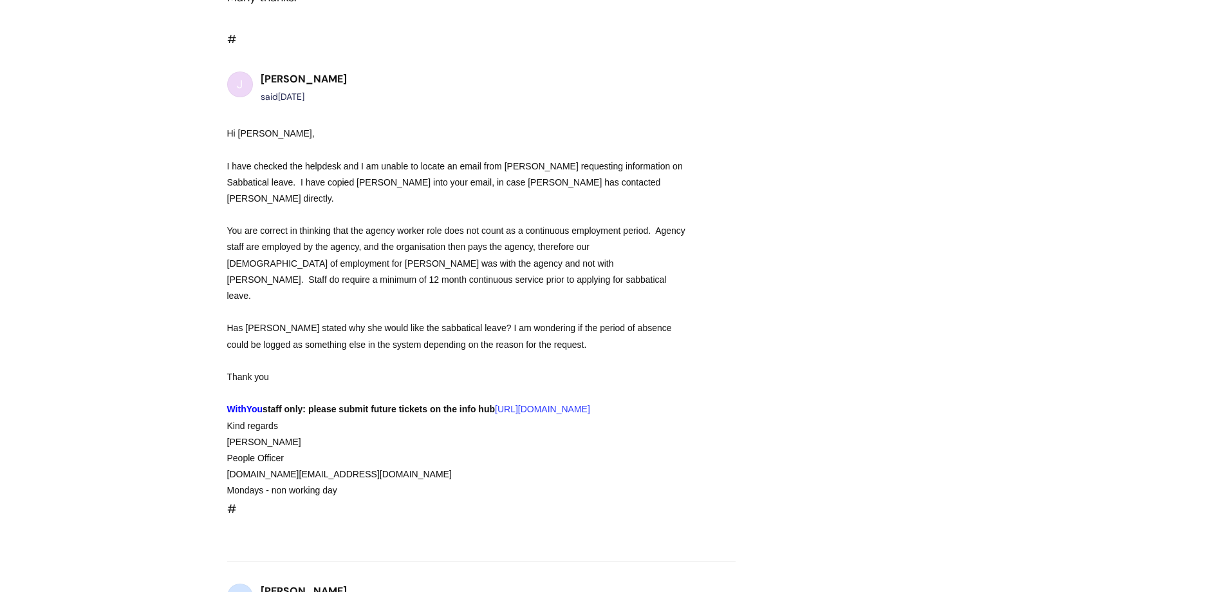
scroll to position [622, 0]
